Goal: Transaction & Acquisition: Purchase product/service

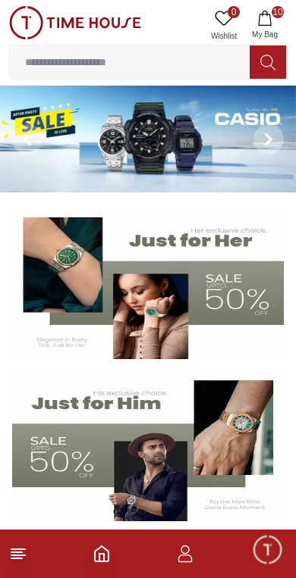
click at [49, 130] on button at bounding box center [27, 139] width 55 height 107
click at [169, 133] on img at bounding box center [148, 139] width 296 height 107
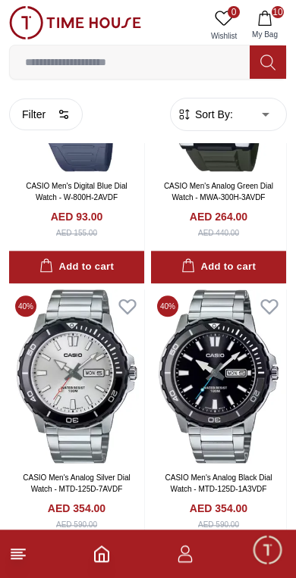
scroll to position [591, 0]
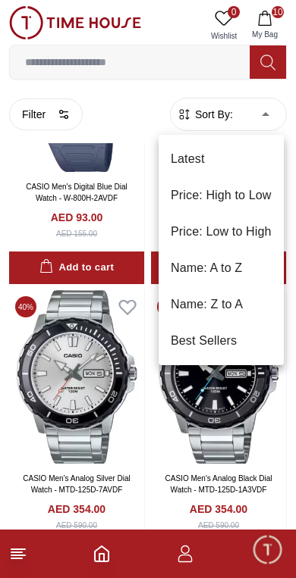
click at [192, 230] on li "Price: Low to High" at bounding box center [220, 232] width 125 height 36
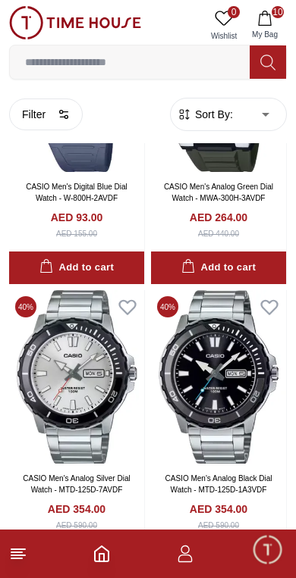
type input "*"
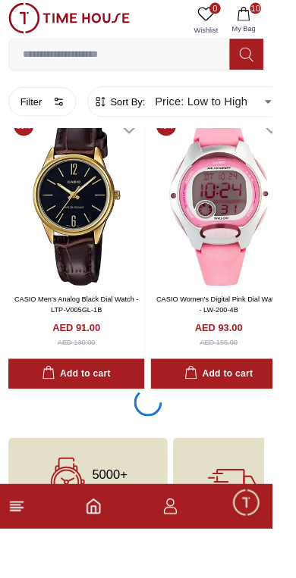
scroll to position [2948, 0]
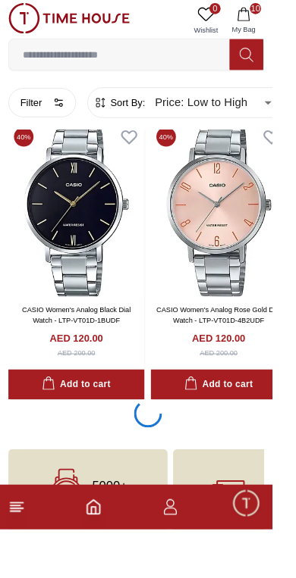
scroll to position [9099, 0]
